Goal: Communication & Community: Answer question/provide support

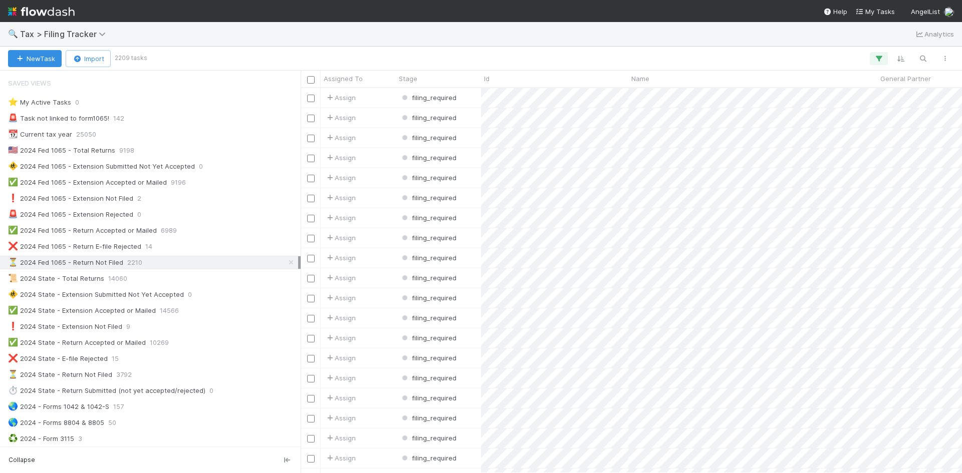
scroll to position [100, 0]
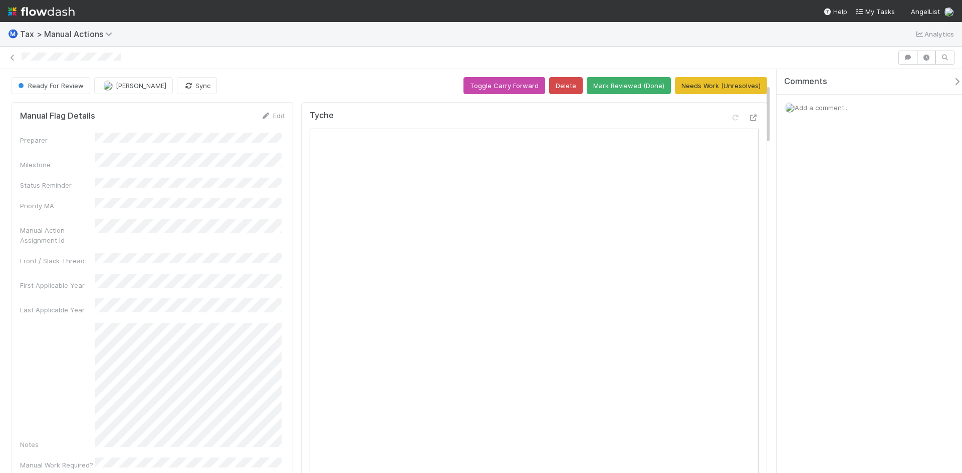
scroll to position [100, 0]
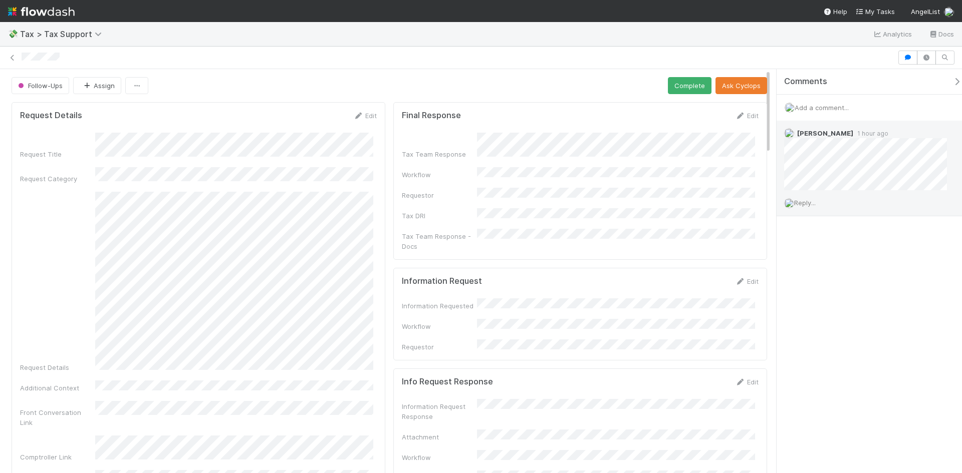
click at [815, 202] on span "Reply..." at bounding box center [805, 203] width 22 height 8
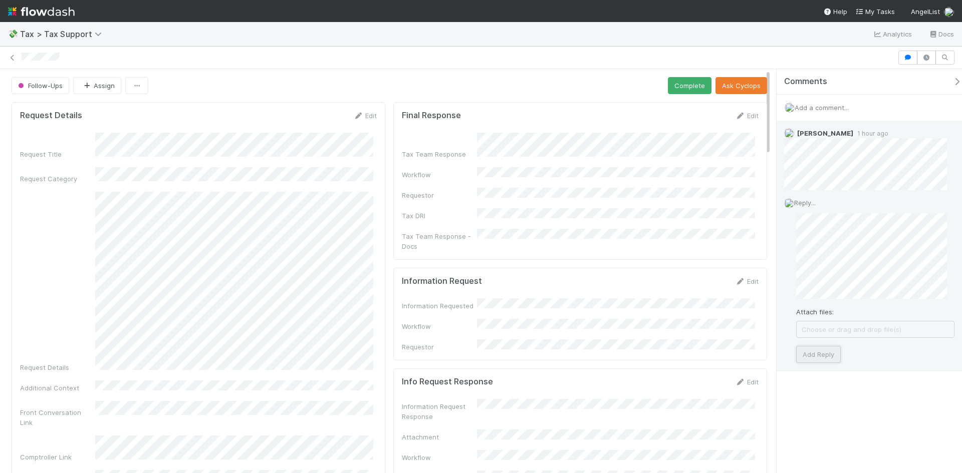
click at [830, 353] on button "Add Reply" at bounding box center [818, 354] width 45 height 17
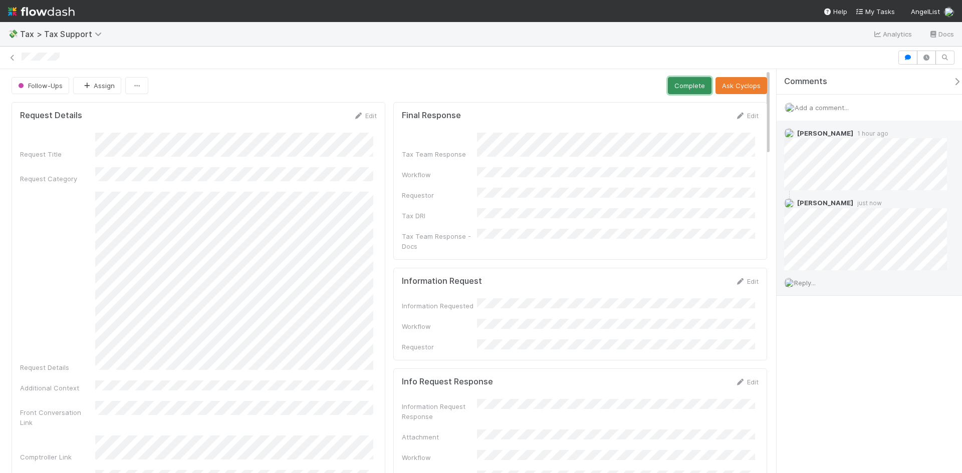
click at [675, 87] on button "Complete" at bounding box center [690, 85] width 44 height 17
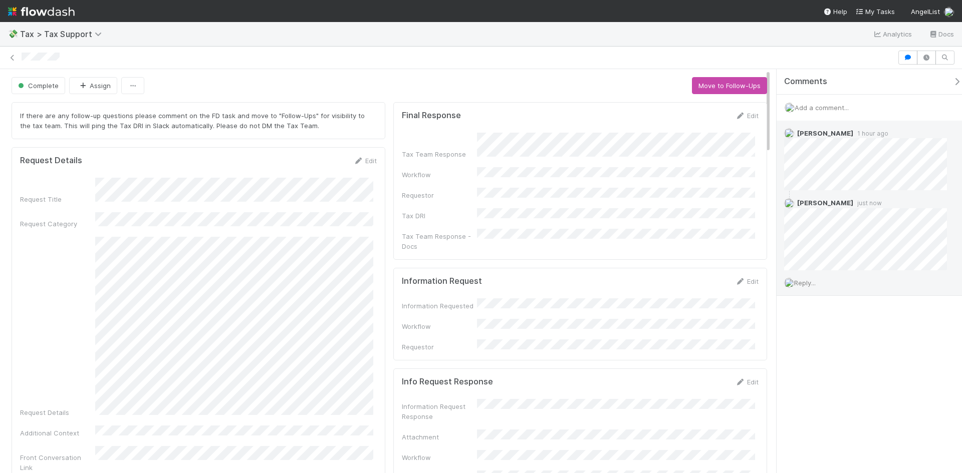
click at [812, 285] on span "Reply..." at bounding box center [805, 283] width 22 height 8
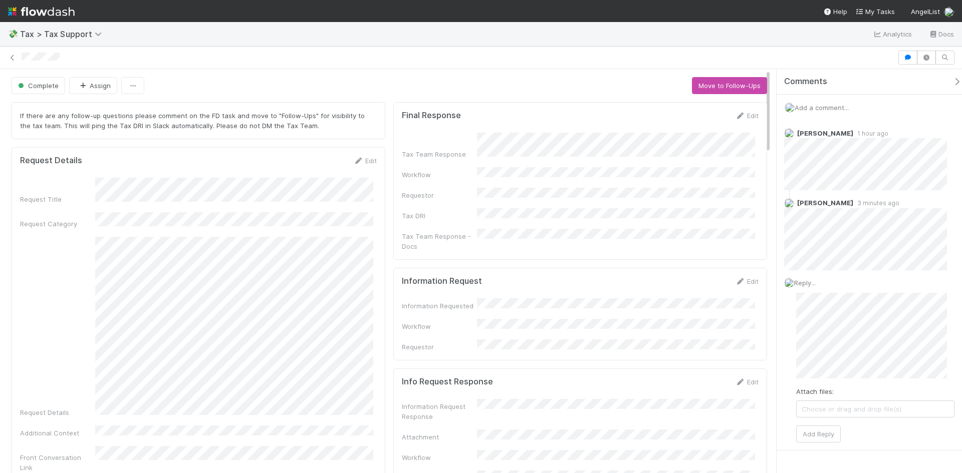
click at [611, 240] on div "Final Response Edit Tax Team Response Workflow Requestor Tax DRI Tax Team Respo…" at bounding box center [580, 181] width 374 height 158
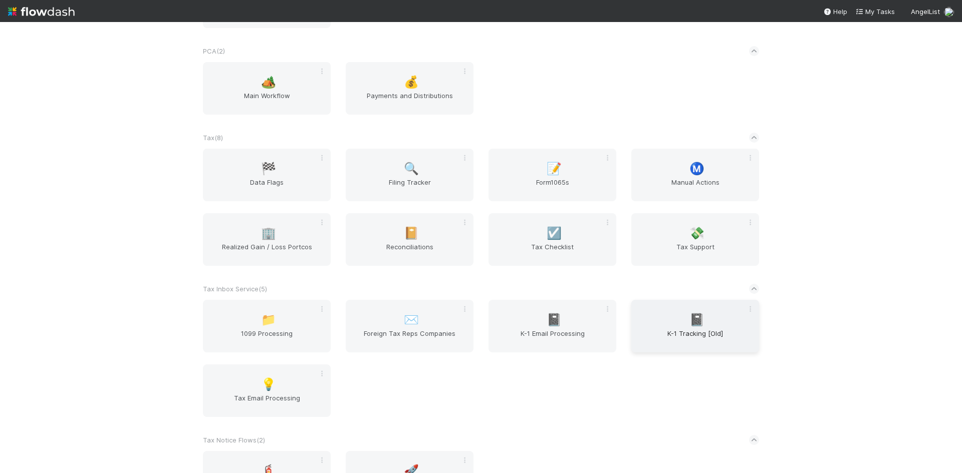
scroll to position [902, 0]
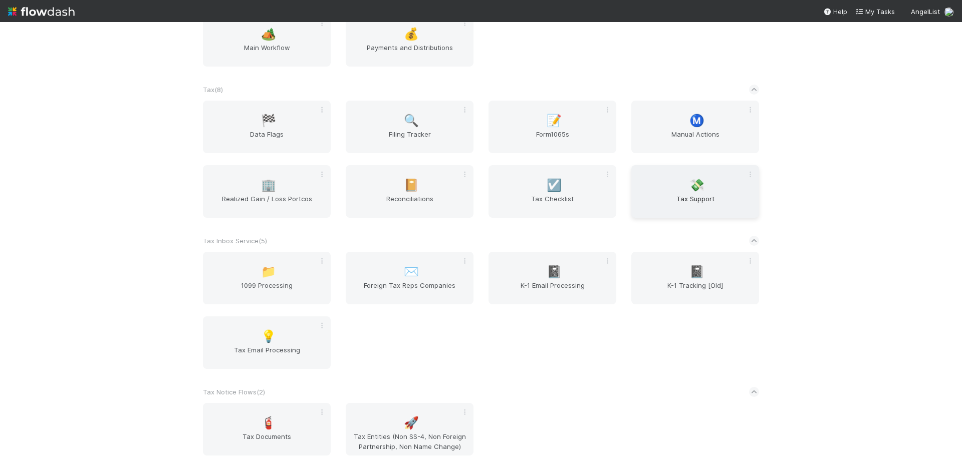
click at [687, 194] on span "Tax Support" at bounding box center [695, 204] width 120 height 20
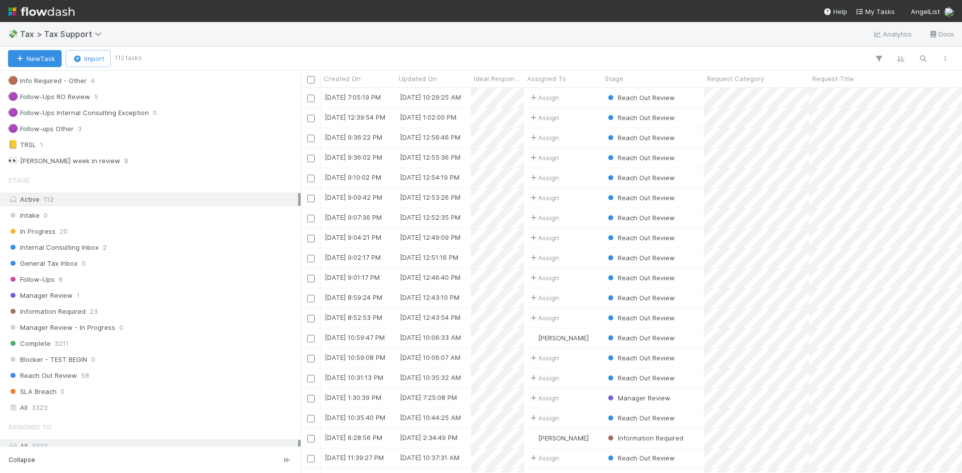
scroll to position [150, 0]
click at [70, 263] on span "General Tax Inbox" at bounding box center [43, 263] width 70 height 13
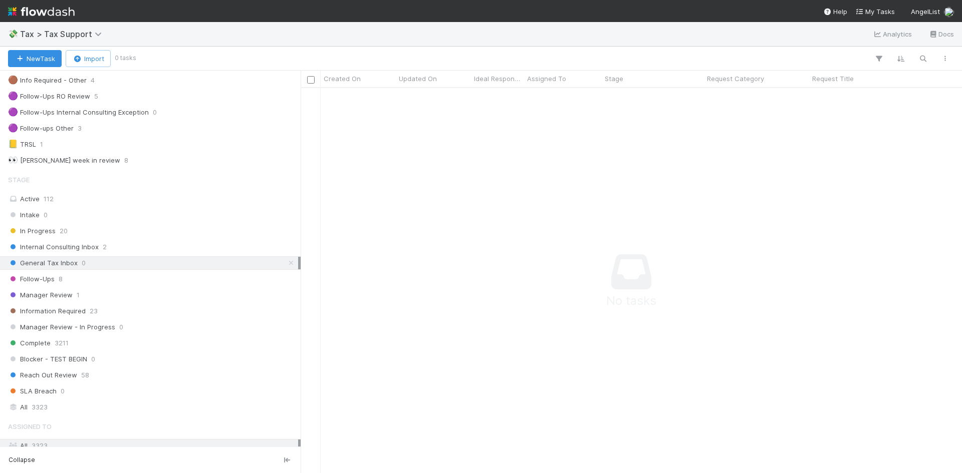
scroll to position [370, 654]
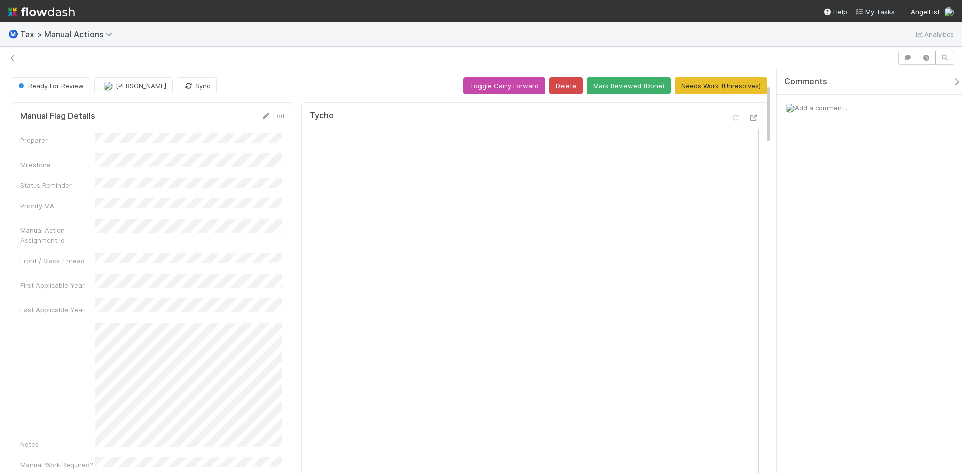
scroll to position [100, 0]
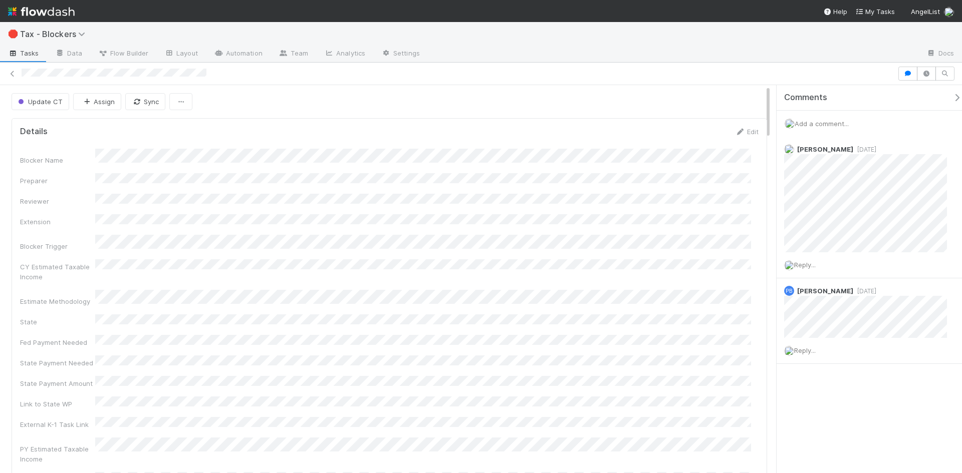
click at [813, 124] on span "Add a comment..." at bounding box center [821, 124] width 54 height 8
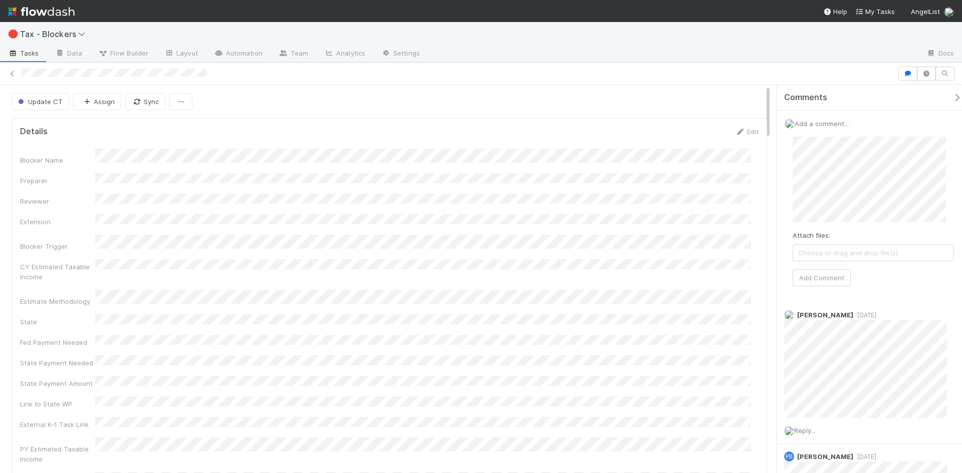
click at [843, 249] on span "Choose or drag and drop file(s)" at bounding box center [873, 253] width 160 height 16
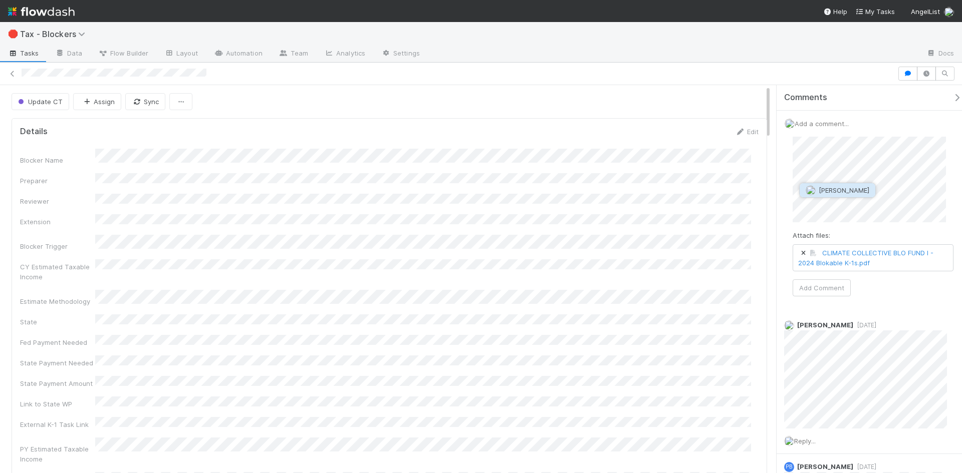
click at [812, 192] on img "button" at bounding box center [810, 190] width 10 height 10
click at [888, 191] on span "Michael Binck" at bounding box center [891, 190] width 51 height 8
click at [828, 285] on button "Add Comment" at bounding box center [821, 288] width 58 height 17
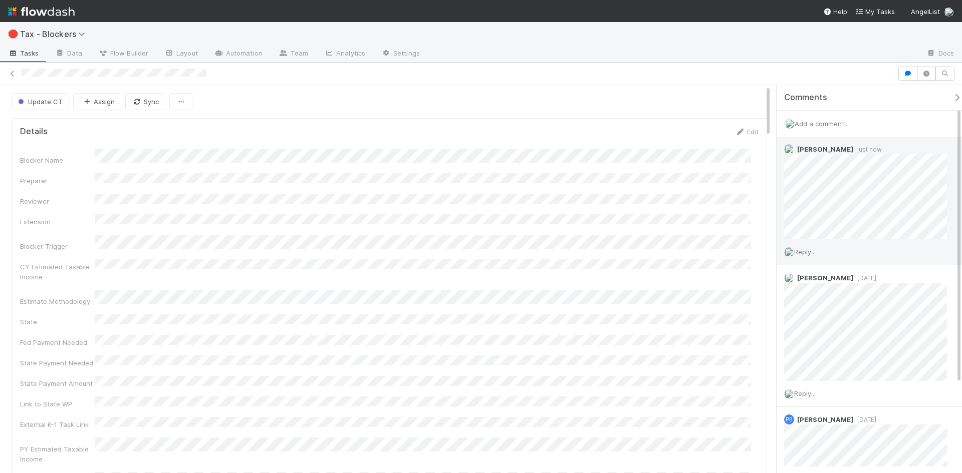
click at [806, 251] on span "Reply..." at bounding box center [805, 252] width 22 height 8
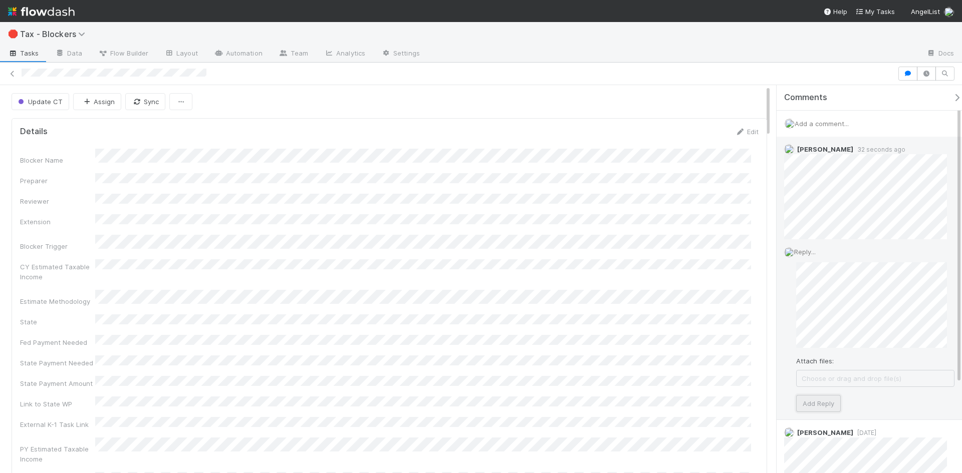
click at [809, 404] on button "Add Reply" at bounding box center [818, 403] width 45 height 17
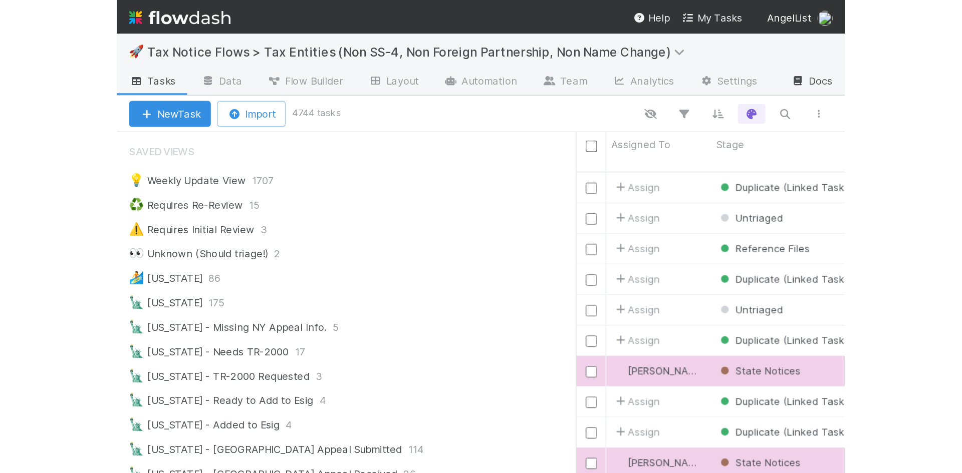
scroll to position [362, 654]
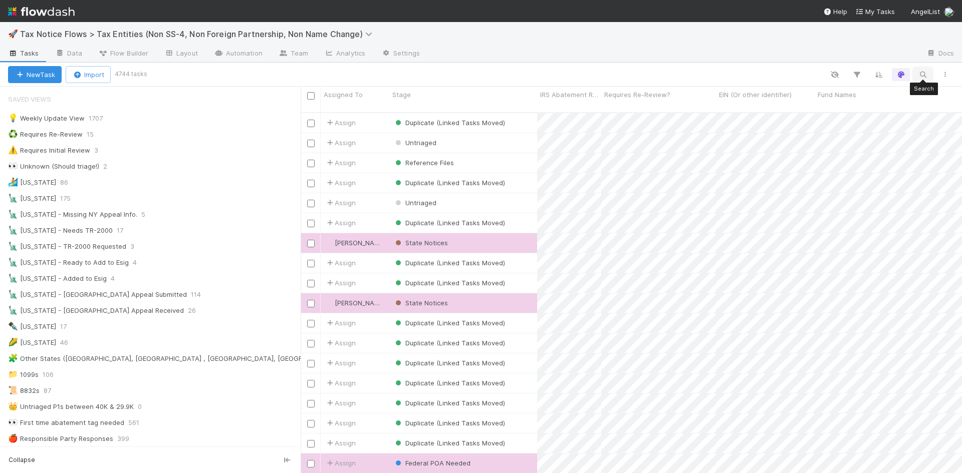
click at [920, 74] on icon "button" at bounding box center [923, 74] width 10 height 9
click at [870, 59] on input at bounding box center [870, 58] width 100 height 12
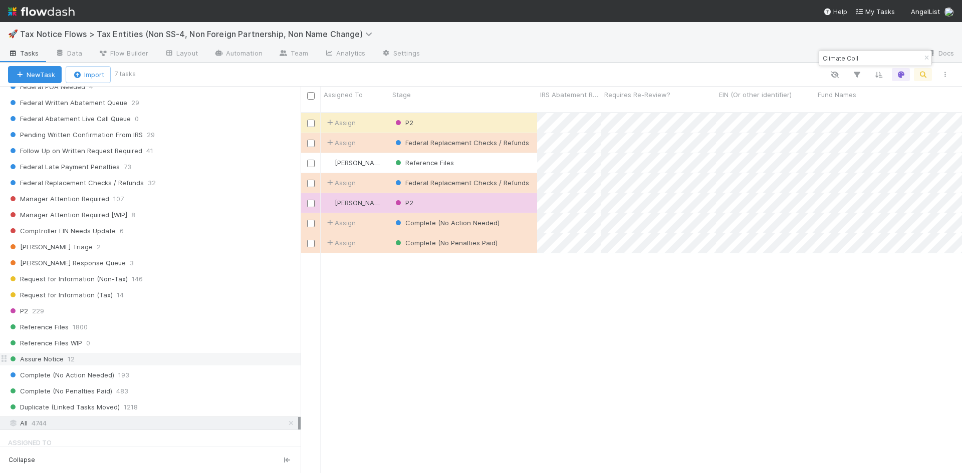
scroll to position [656, 0]
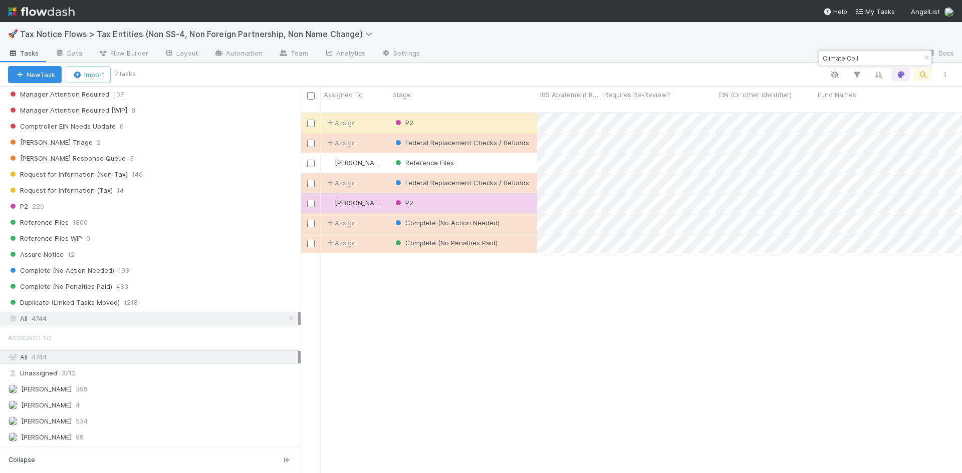
type input "Climate Coll"
click at [36, 321] on span "4744" at bounding box center [39, 319] width 15 height 13
click at [36, 316] on span "4744" at bounding box center [39, 319] width 15 height 13
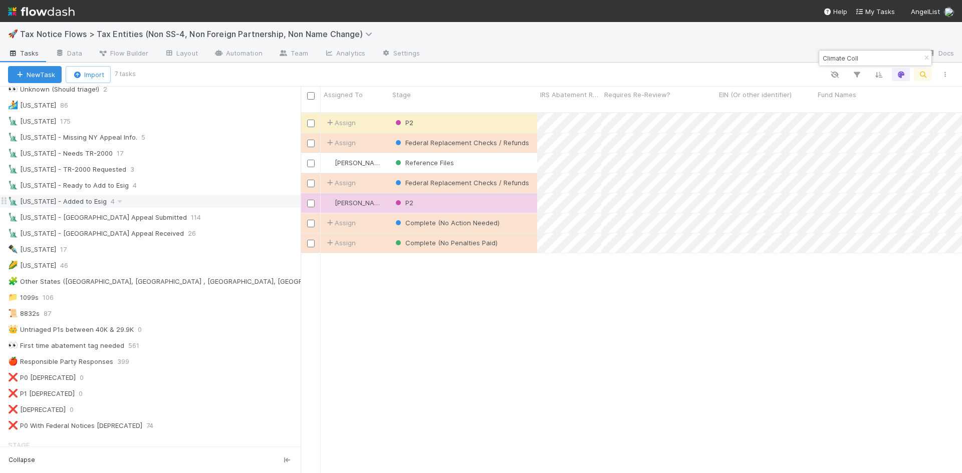
scroll to position [0, 0]
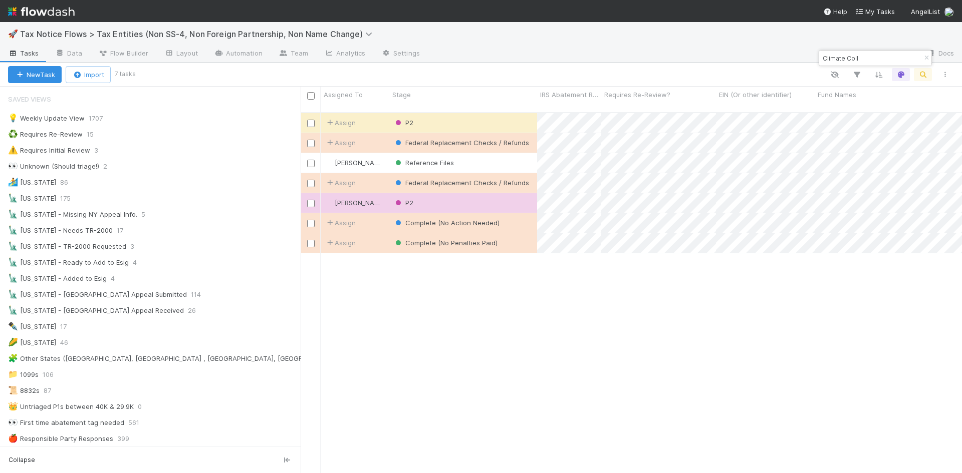
click at [162, 28] on span "Tax Notice Flows > Tax Entities (Non SS-4, Non Foreign Partnership, Non Name Ch…" at bounding box center [202, 34] width 365 height 12
click at [170, 31] on span "Tax Notice Flows > Tax Entities (Non SS-4, Non Foreign Partnership, Non Name Ch…" at bounding box center [198, 34] width 357 height 10
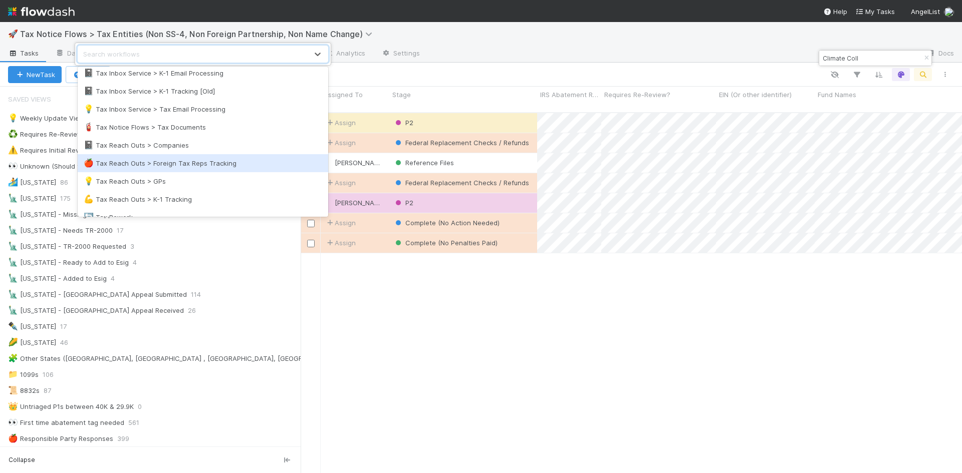
scroll to position [579, 0]
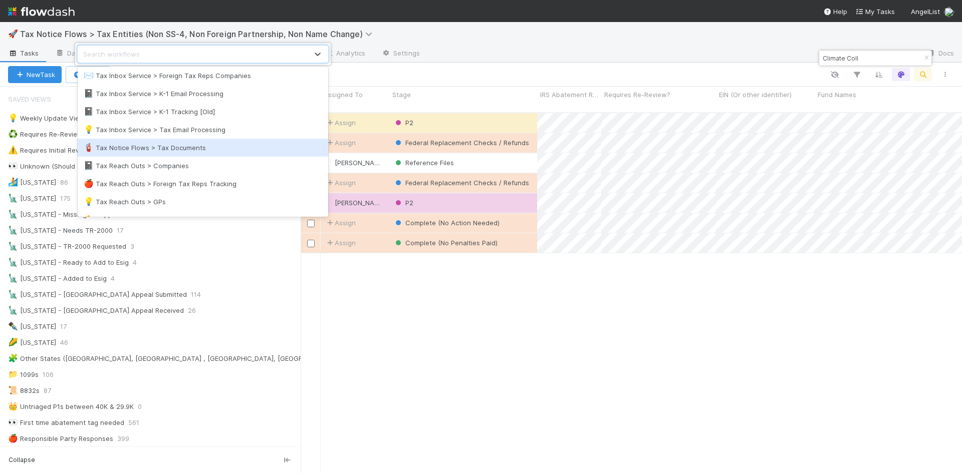
click at [143, 148] on div "🧯 Tax Notice Flows > Tax Documents" at bounding box center [203, 148] width 238 height 10
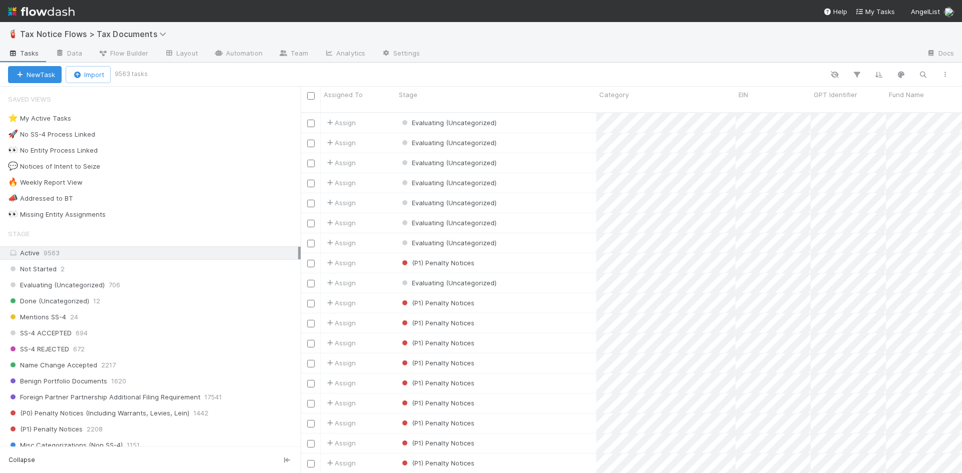
scroll to position [362, 654]
click at [921, 73] on icon "button" at bounding box center [923, 74] width 10 height 9
click at [886, 60] on input at bounding box center [870, 58] width 100 height 12
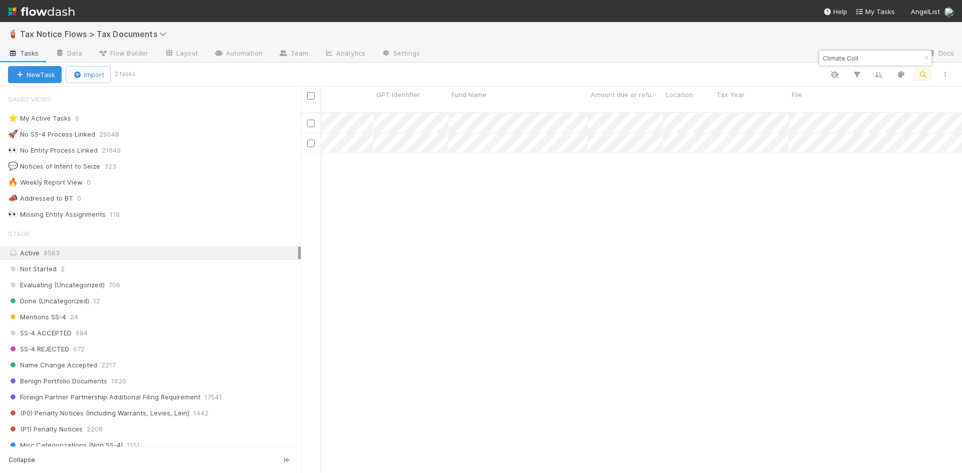
scroll to position [0, 0]
type input "Climate Coll"
click at [560, 137] on div "Benign Portfolio Documents" at bounding box center [496, 143] width 200 height 20
click at [527, 113] on div "Responsible Party Confirmation" at bounding box center [496, 123] width 200 height 20
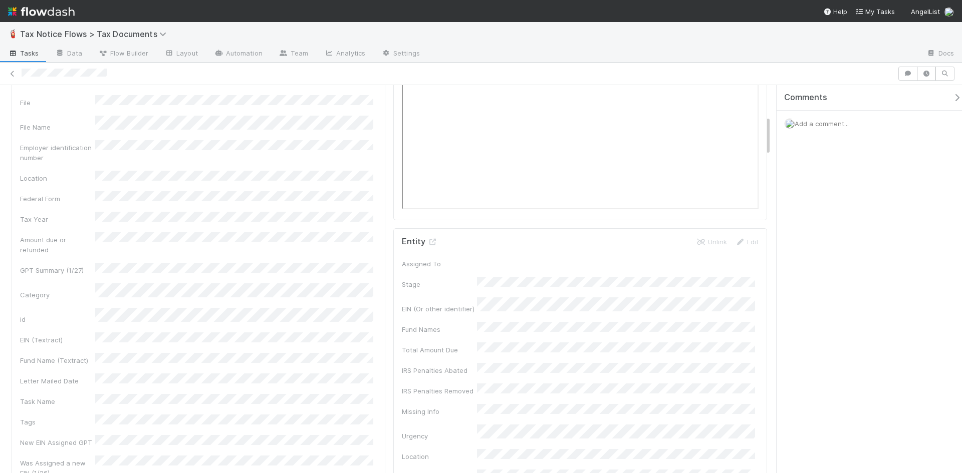
scroll to position [301, 0]
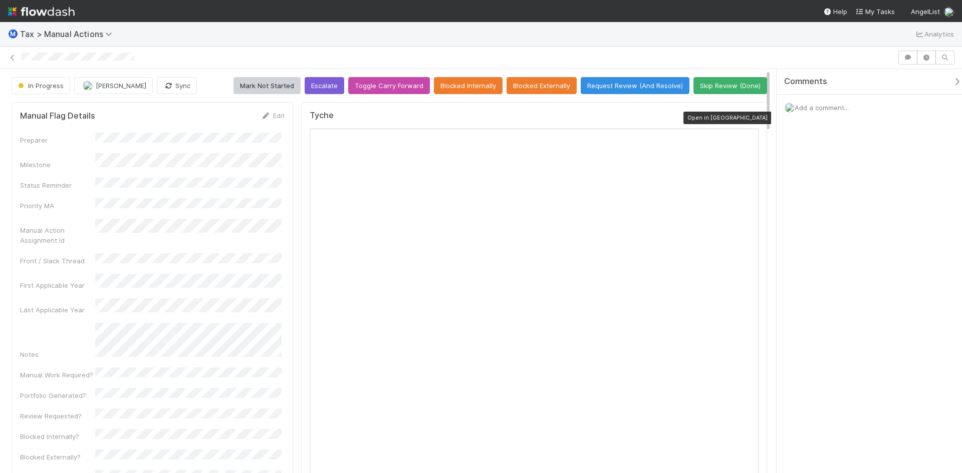
click at [748, 115] on icon at bounding box center [753, 118] width 10 height 7
